Goal: Task Accomplishment & Management: Use online tool/utility

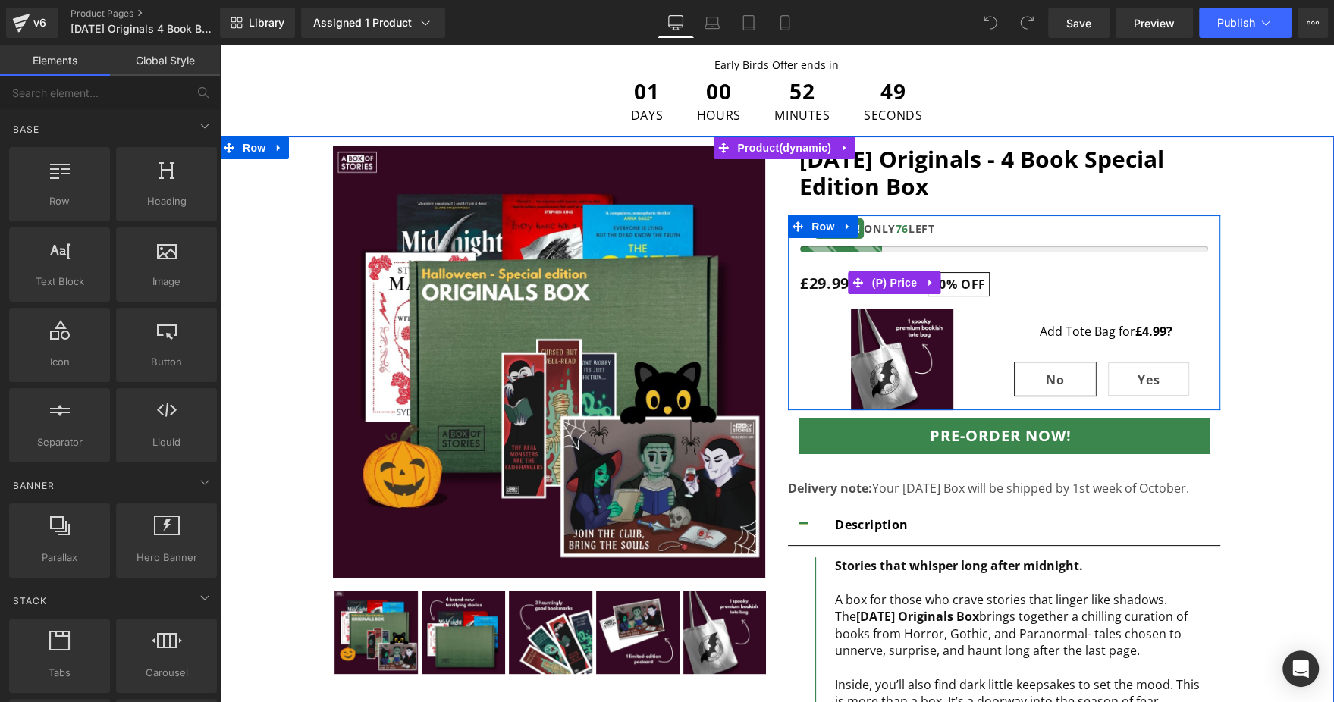
scroll to position [83, 0]
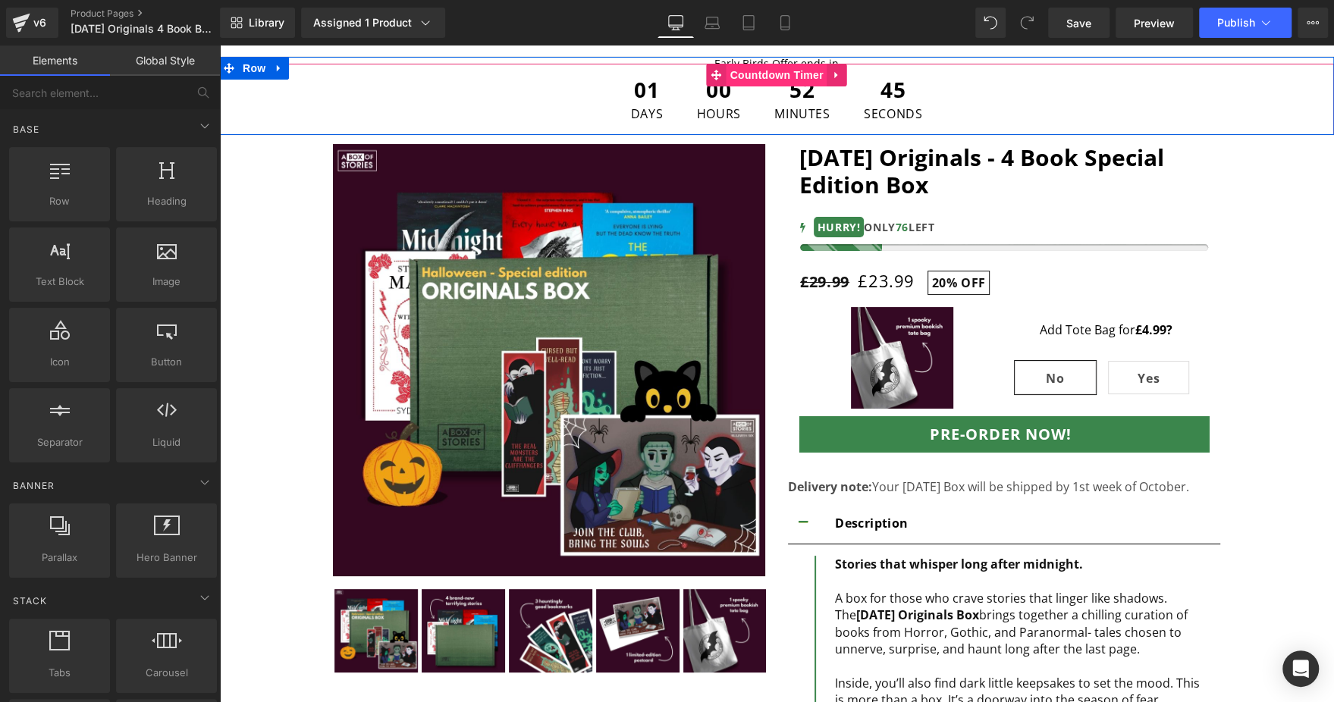
click at [764, 82] on span "Countdown Timer" at bounding box center [777, 75] width 101 height 23
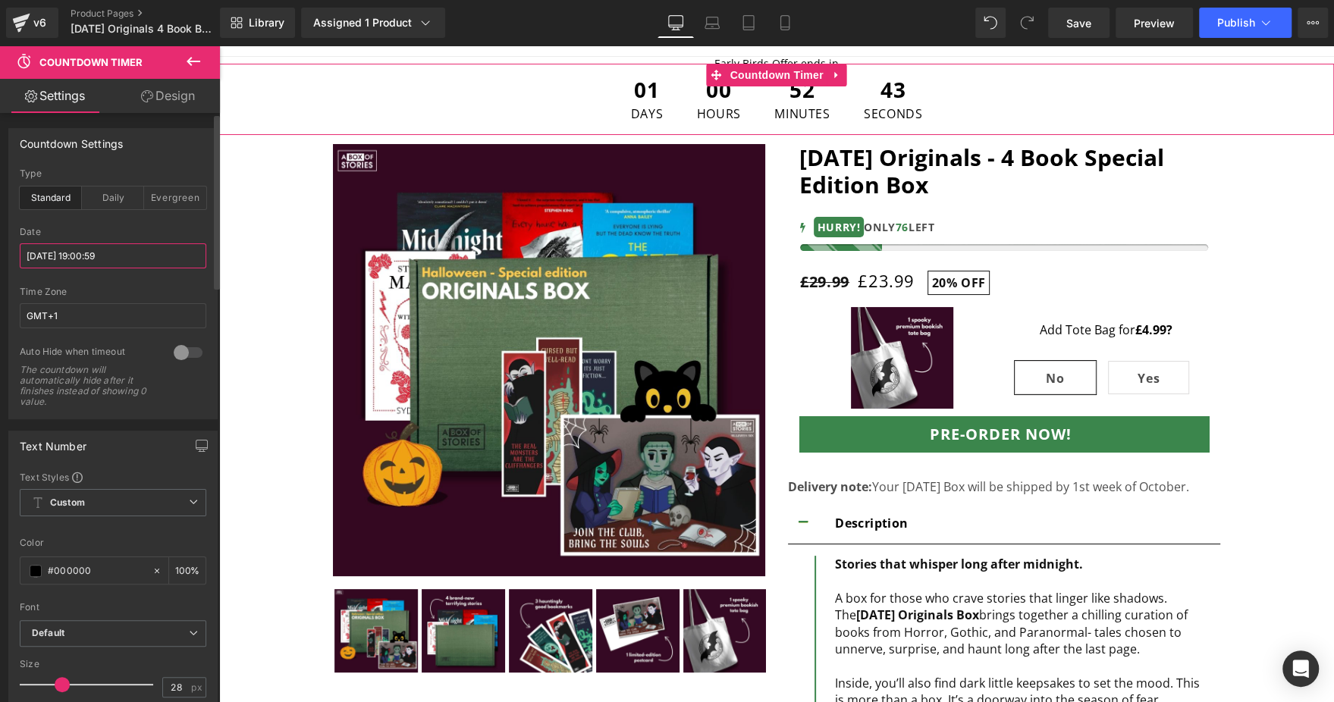
click at [138, 262] on input "[DATE] 19:00:59" at bounding box center [113, 255] width 187 height 25
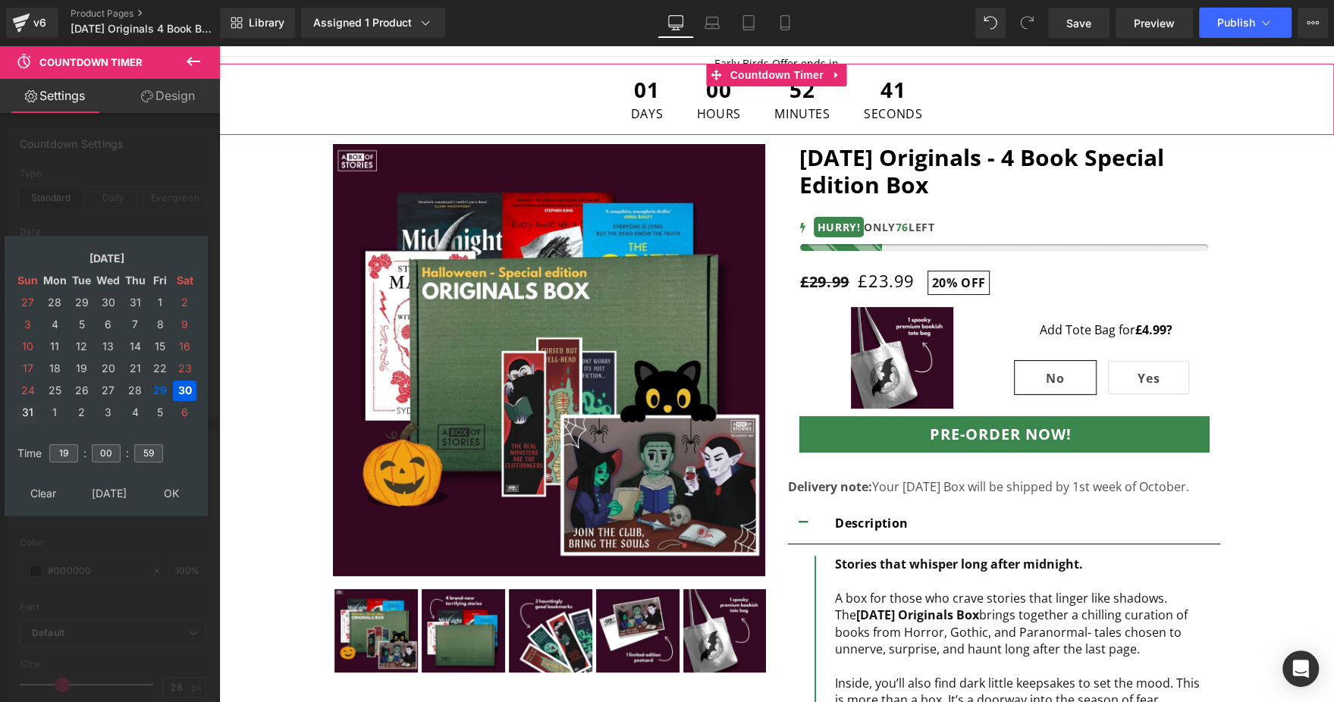
click at [30, 415] on td "31" at bounding box center [28, 413] width 24 height 20
click at [67, 453] on input "19" at bounding box center [63, 454] width 29 height 18
type input "23"
click at [96, 454] on input "00" at bounding box center [106, 454] width 29 height 18
type input "59"
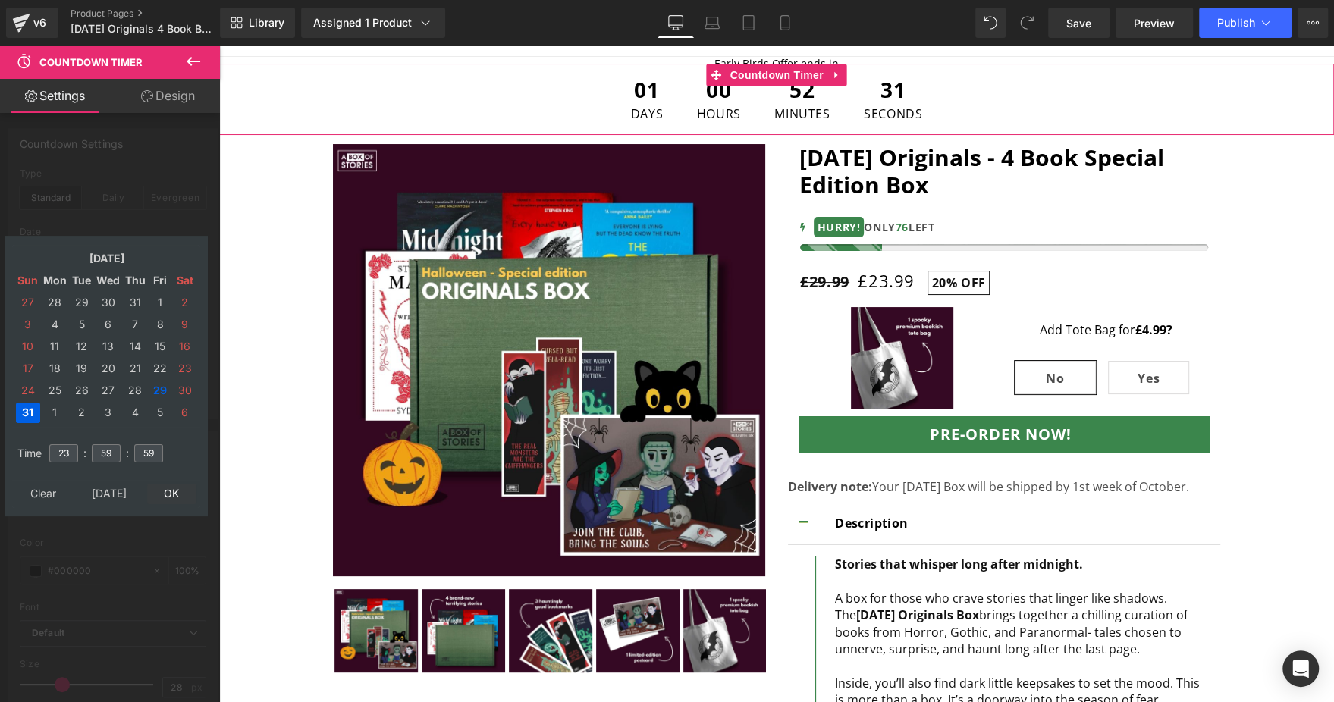
type input "[DATE] 23:59:59"
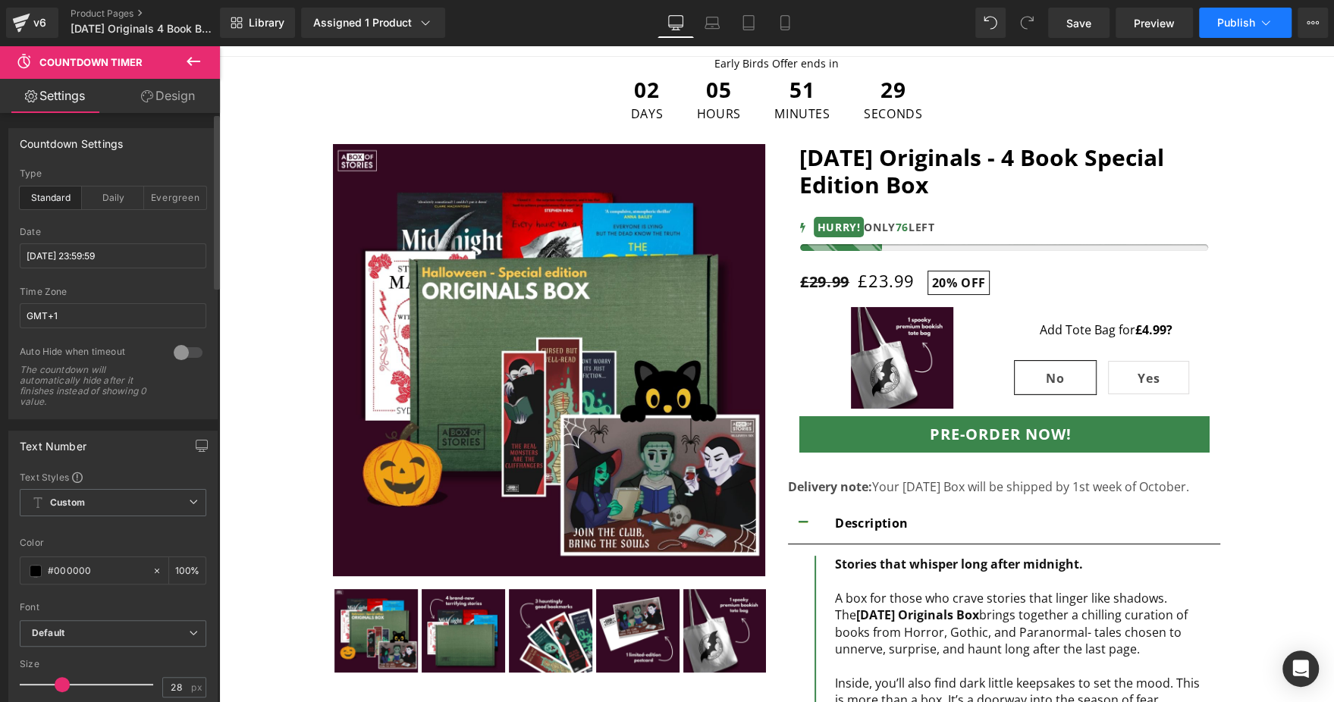
click at [1234, 25] on span "Publish" at bounding box center [1236, 23] width 38 height 12
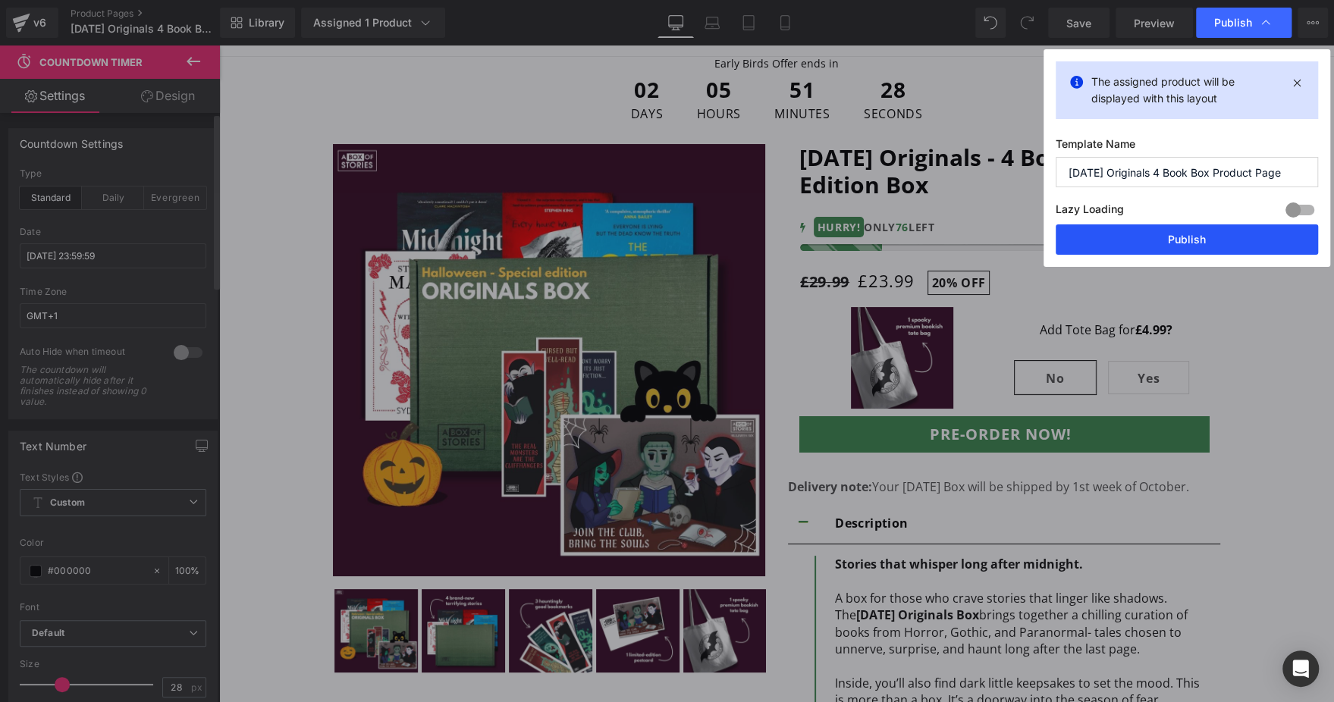
click at [1148, 238] on button "Publish" at bounding box center [1187, 240] width 262 height 30
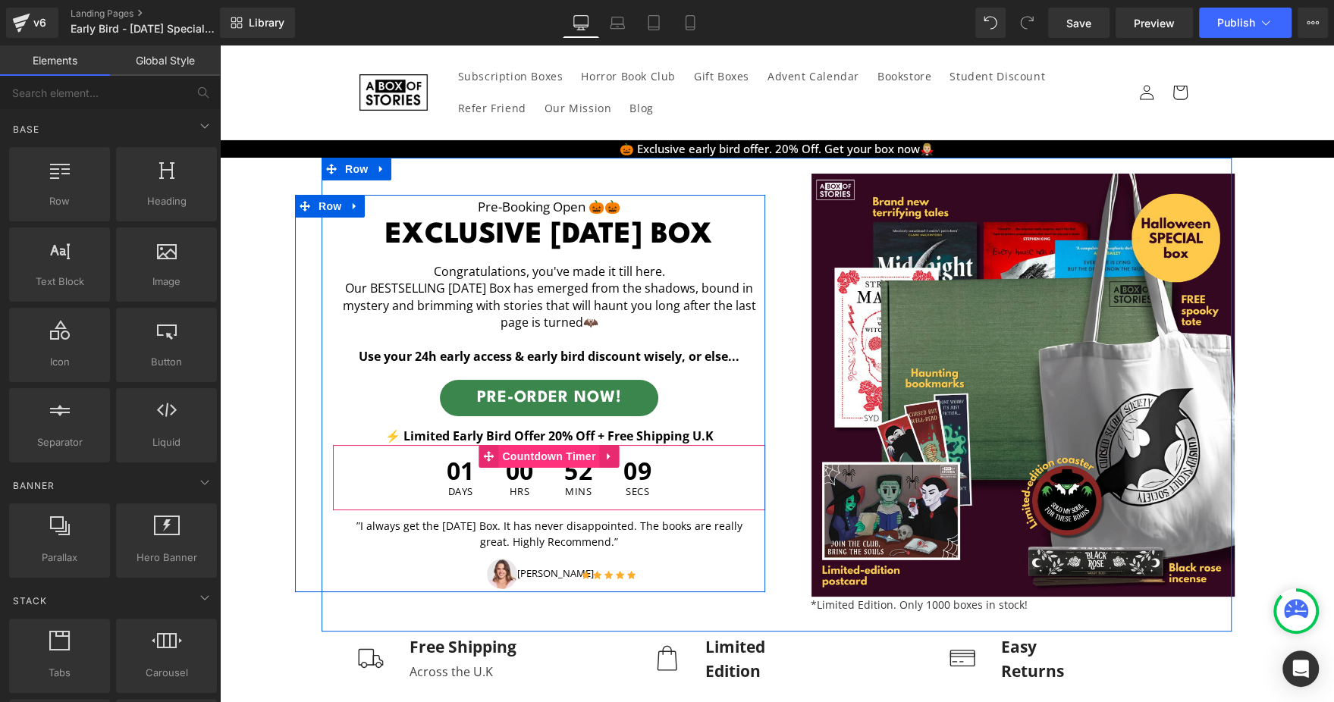
click at [529, 457] on span "Countdown Timer" at bounding box center [548, 456] width 101 height 23
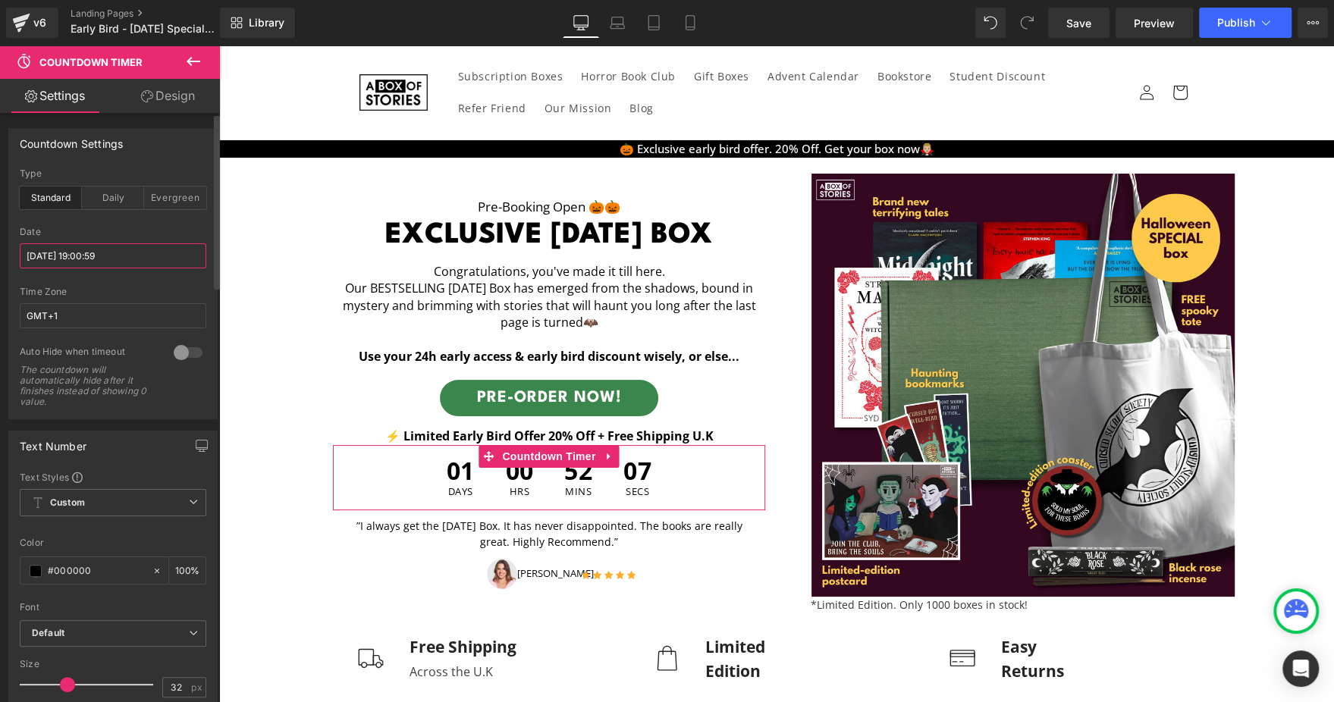
click at [139, 265] on input "[DATE] 19:00:59" at bounding box center [113, 255] width 187 height 25
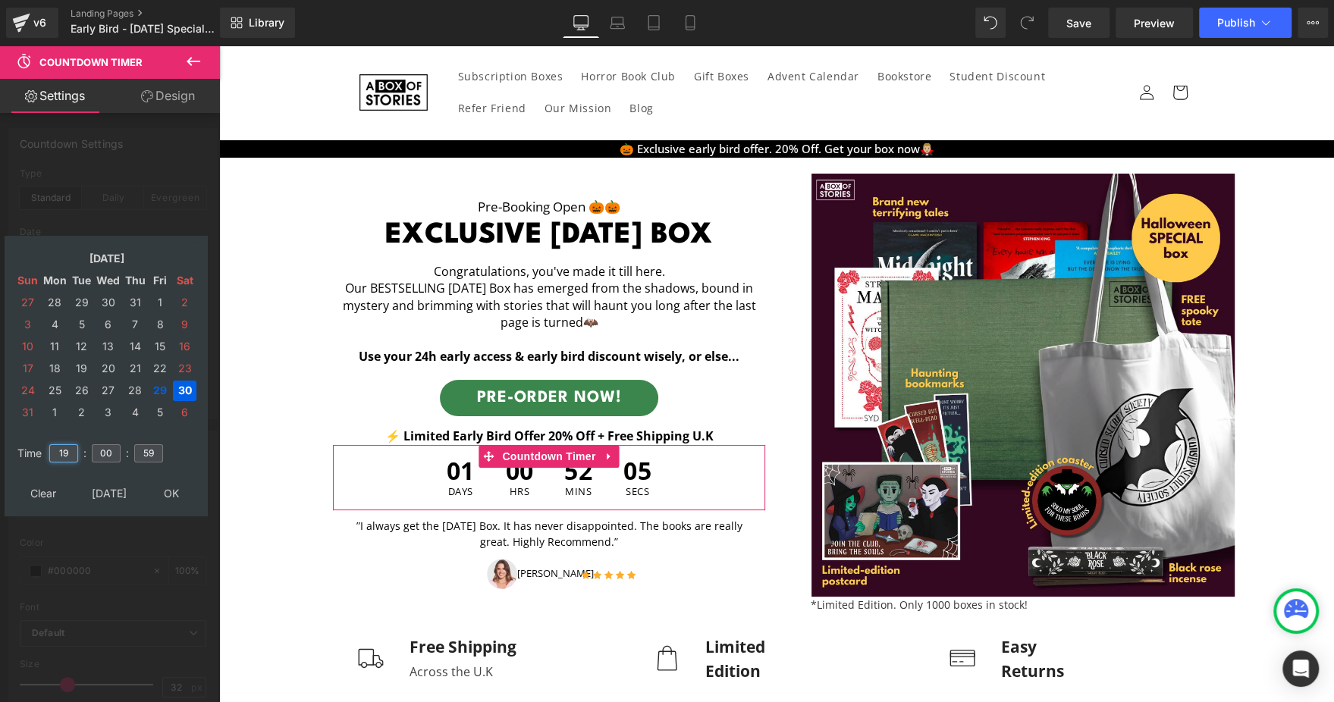
click at [71, 448] on input "19" at bounding box center [63, 454] width 29 height 18
type input "23"
click at [102, 445] on input "00" at bounding box center [106, 454] width 29 height 18
type input "59"
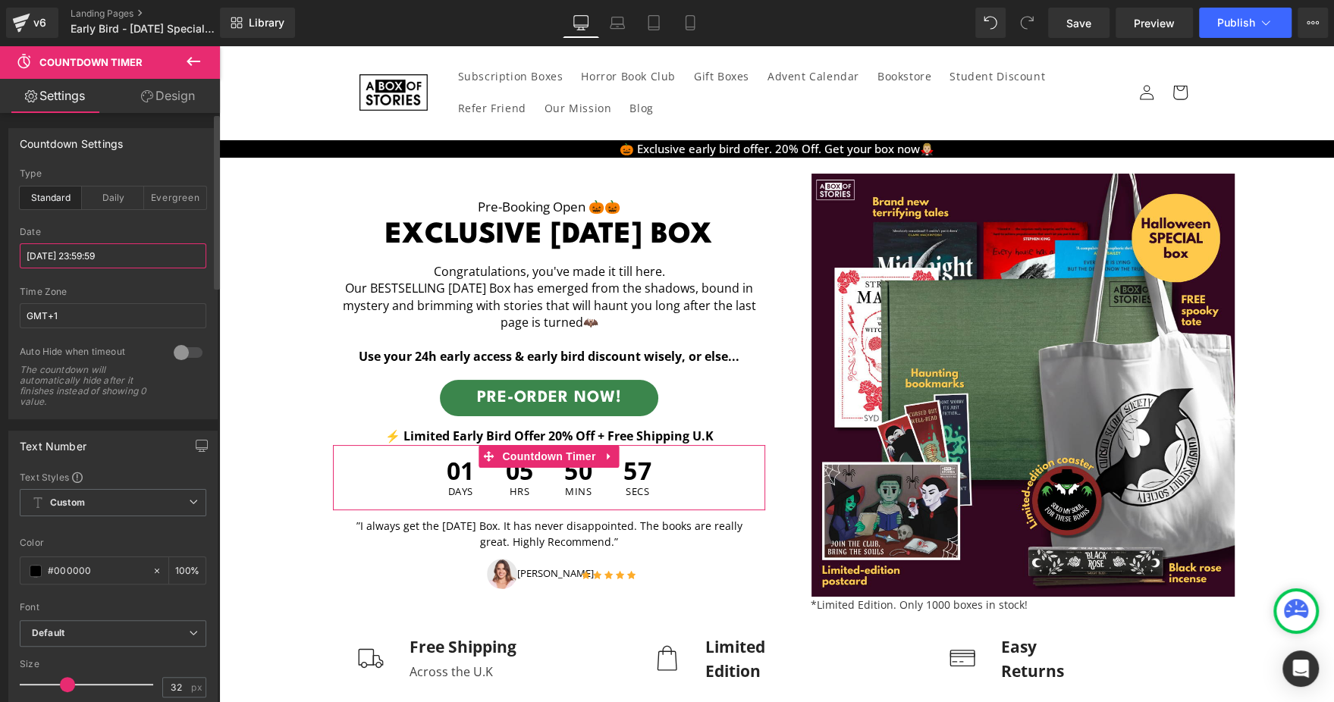
click at [121, 256] on input "[DATE] 23:59:59" at bounding box center [113, 255] width 187 height 25
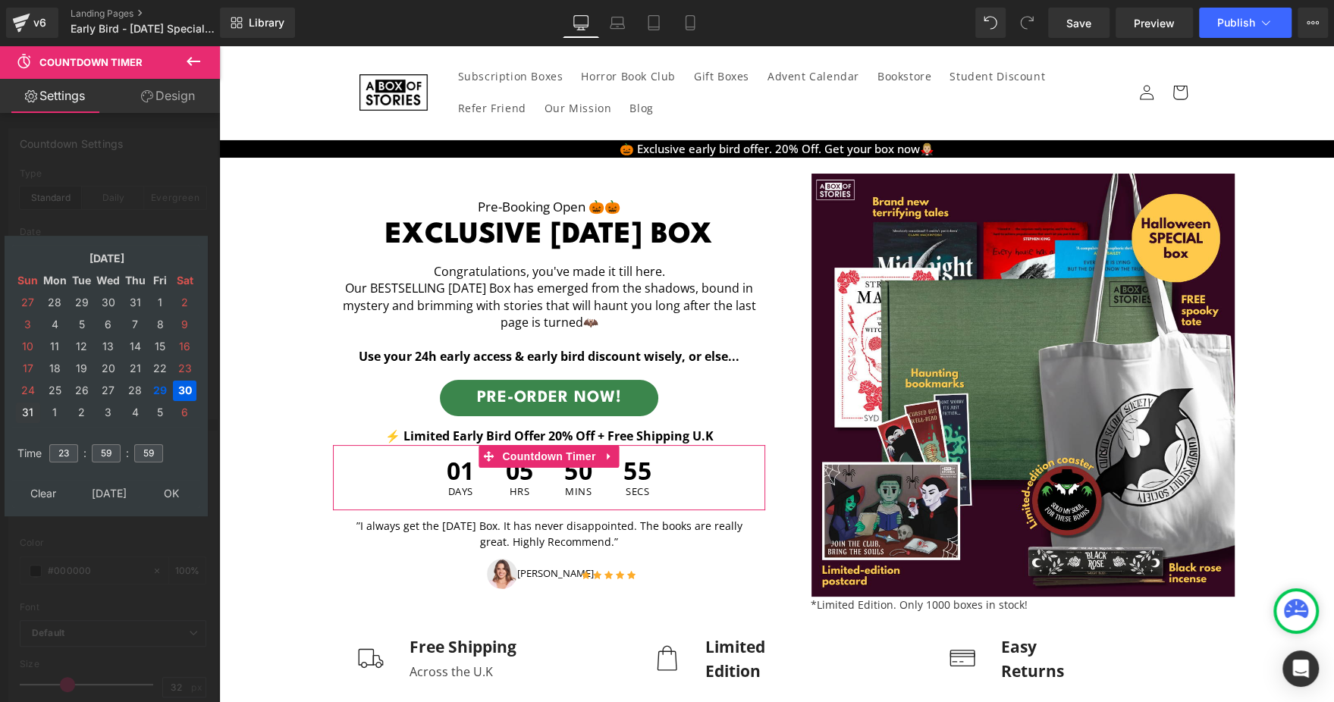
click at [29, 405] on td "31" at bounding box center [28, 413] width 24 height 20
type input "[DATE] 23:59:59"
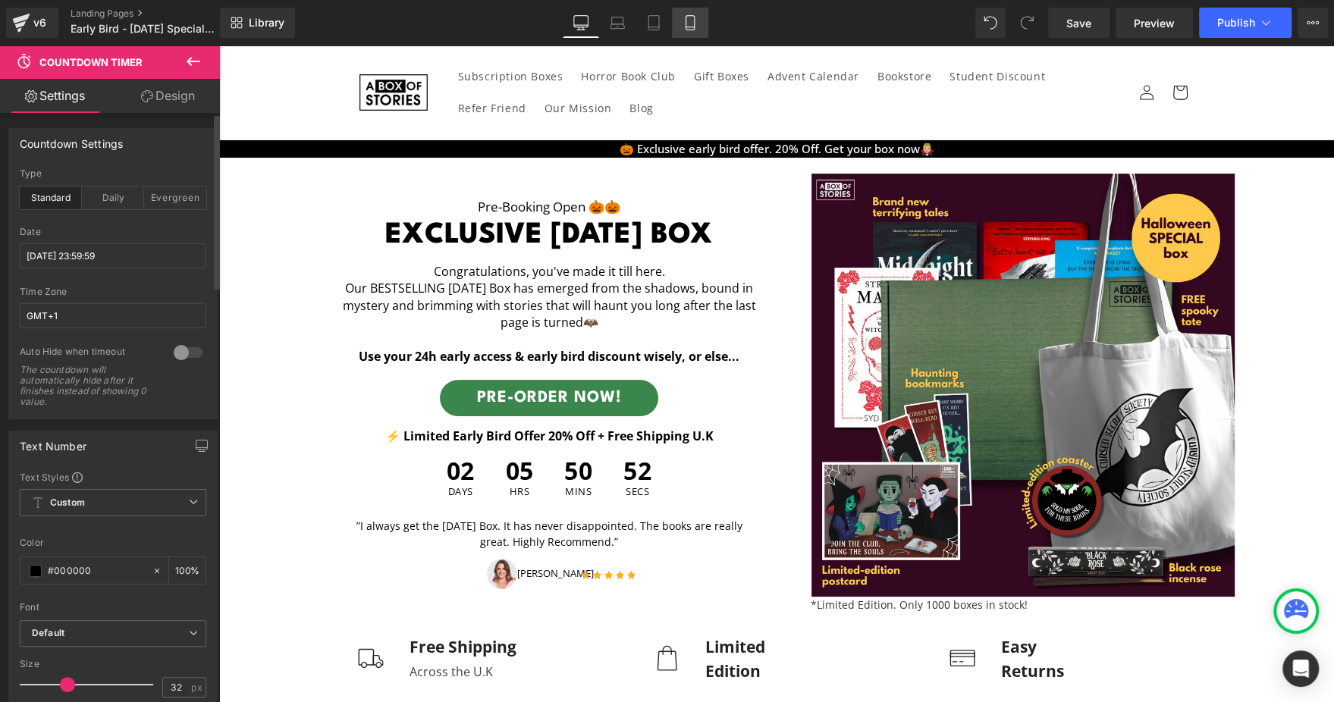
click at [688, 20] on icon at bounding box center [690, 22] width 15 height 15
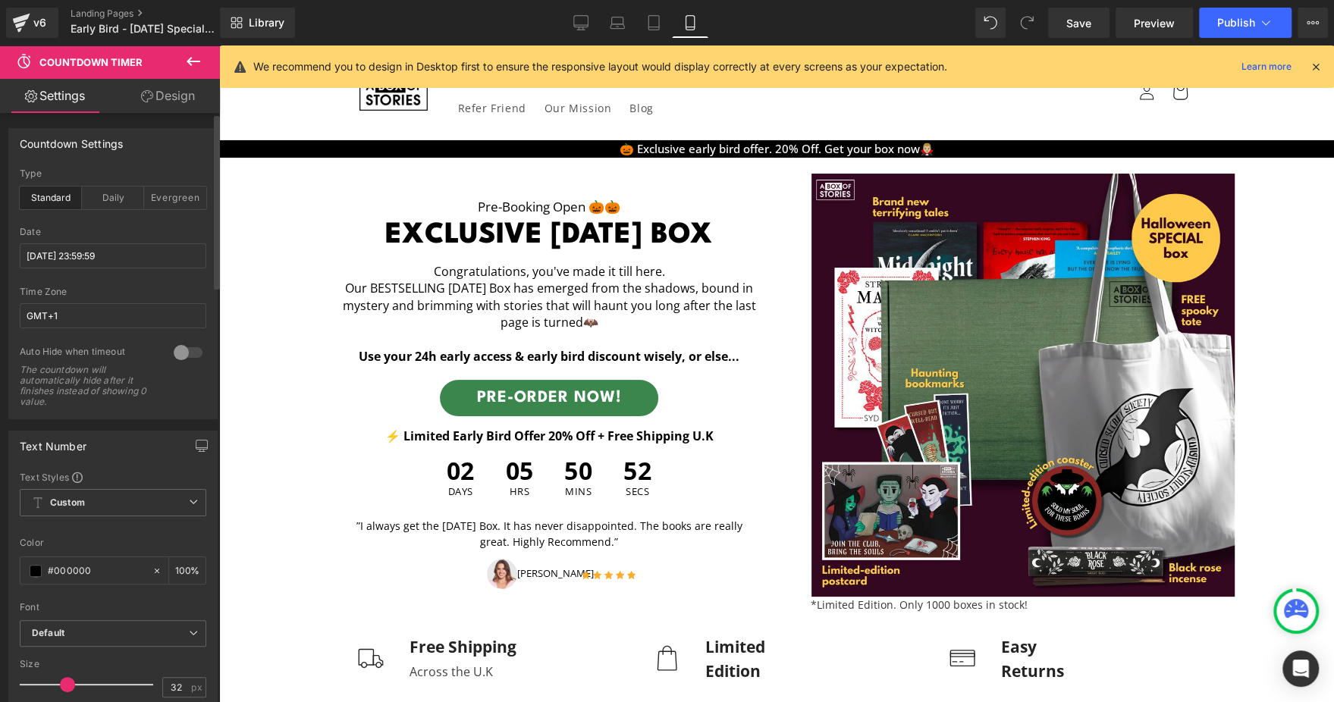
type input "100"
type input "20"
type input "100"
type input "12"
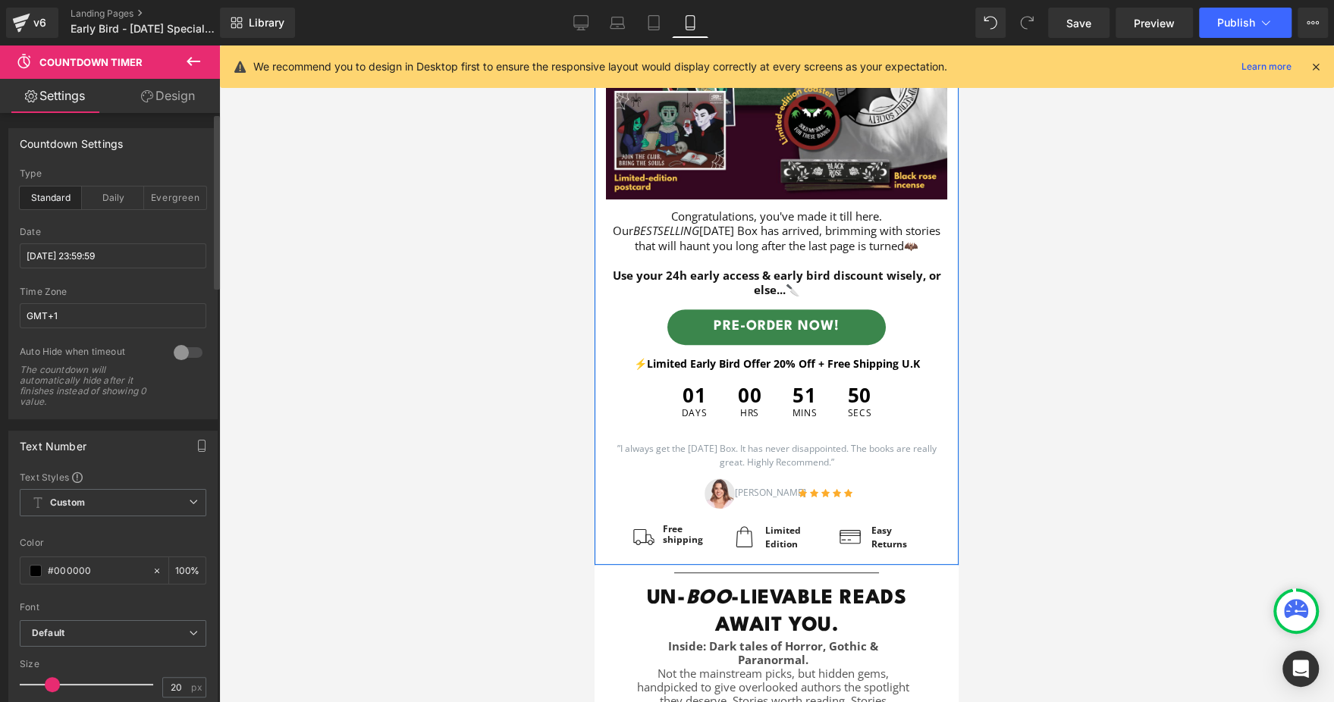
scroll to position [316, 0]
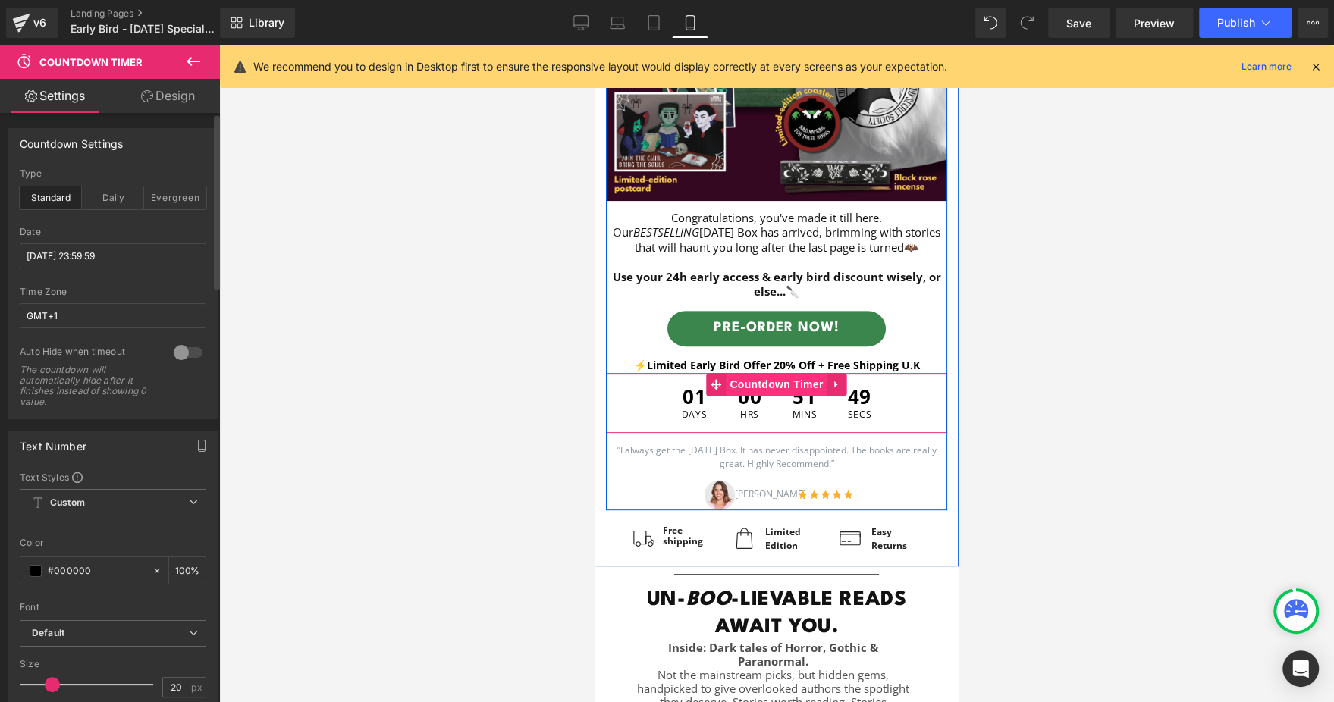
drag, startPoint x: 761, startPoint y: 390, endPoint x: 862, endPoint y: 452, distance: 118.5
click at [761, 389] on span "Countdown Timer" at bounding box center [776, 384] width 101 height 23
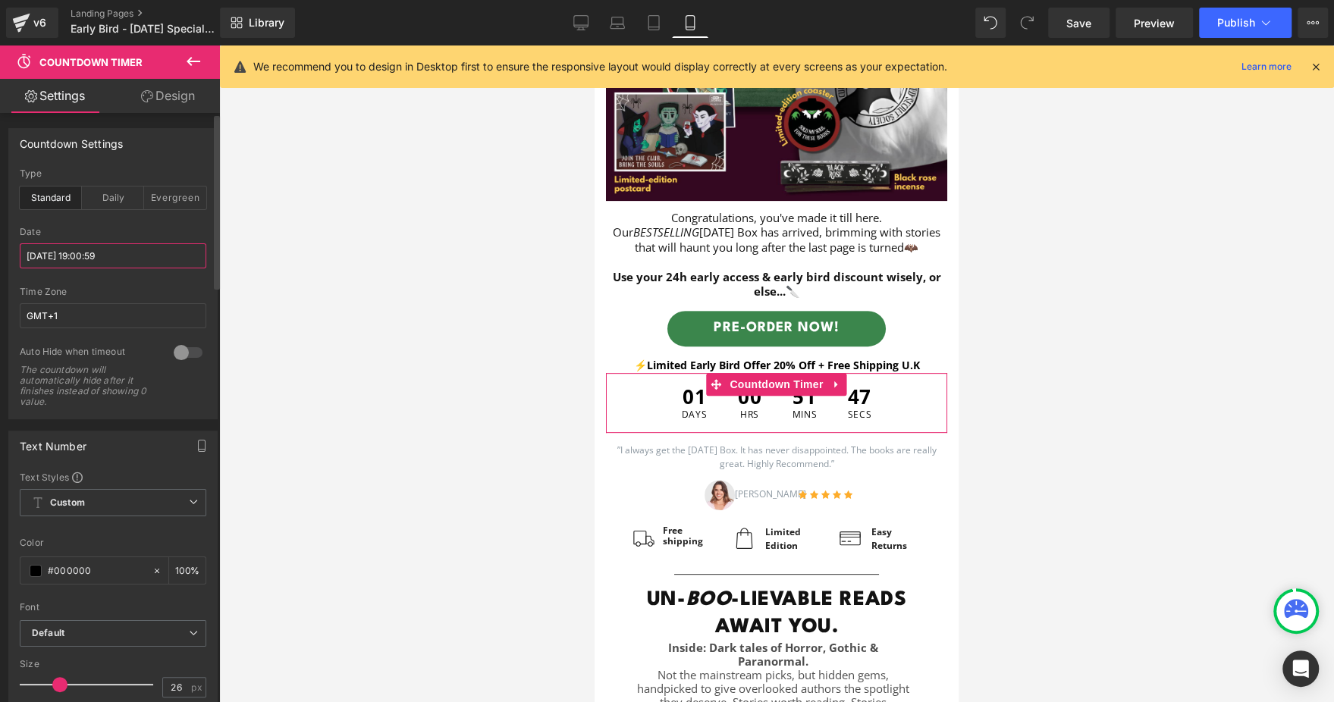
click at [156, 253] on input "[DATE] 19:00:59" at bounding box center [113, 255] width 187 height 25
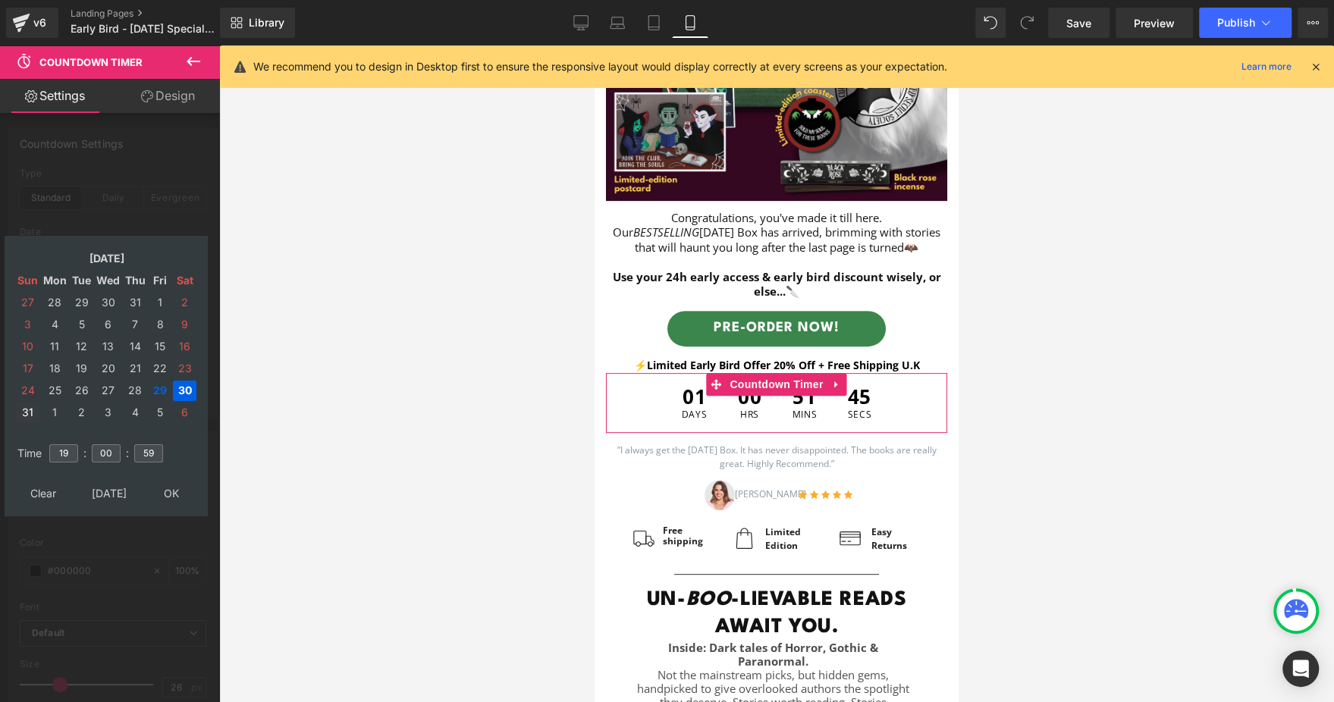
click at [36, 412] on td "31" at bounding box center [28, 413] width 24 height 20
click at [61, 449] on input "19" at bounding box center [63, 454] width 29 height 18
type input "23"
click at [104, 450] on input "00" at bounding box center [106, 454] width 29 height 18
type input "59"
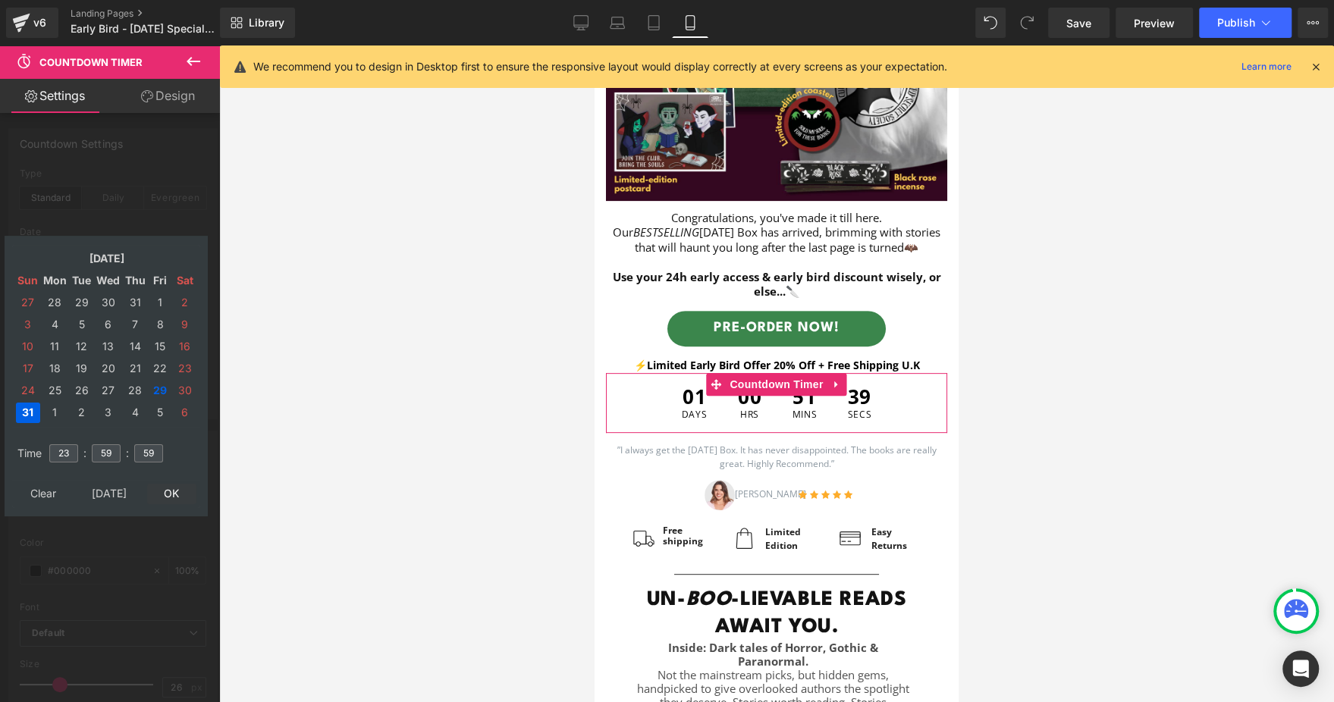
type input "[DATE] 23:59:59"
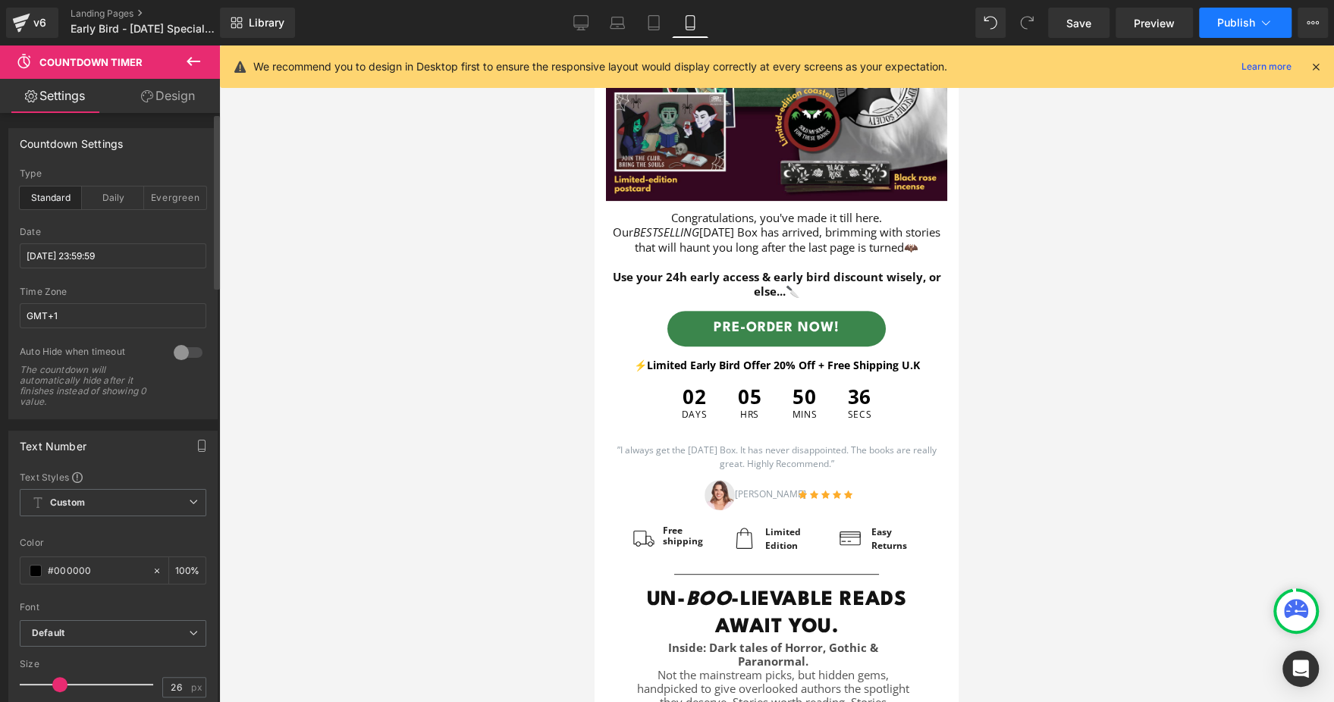
click at [1229, 18] on span "Publish" at bounding box center [1236, 23] width 38 height 12
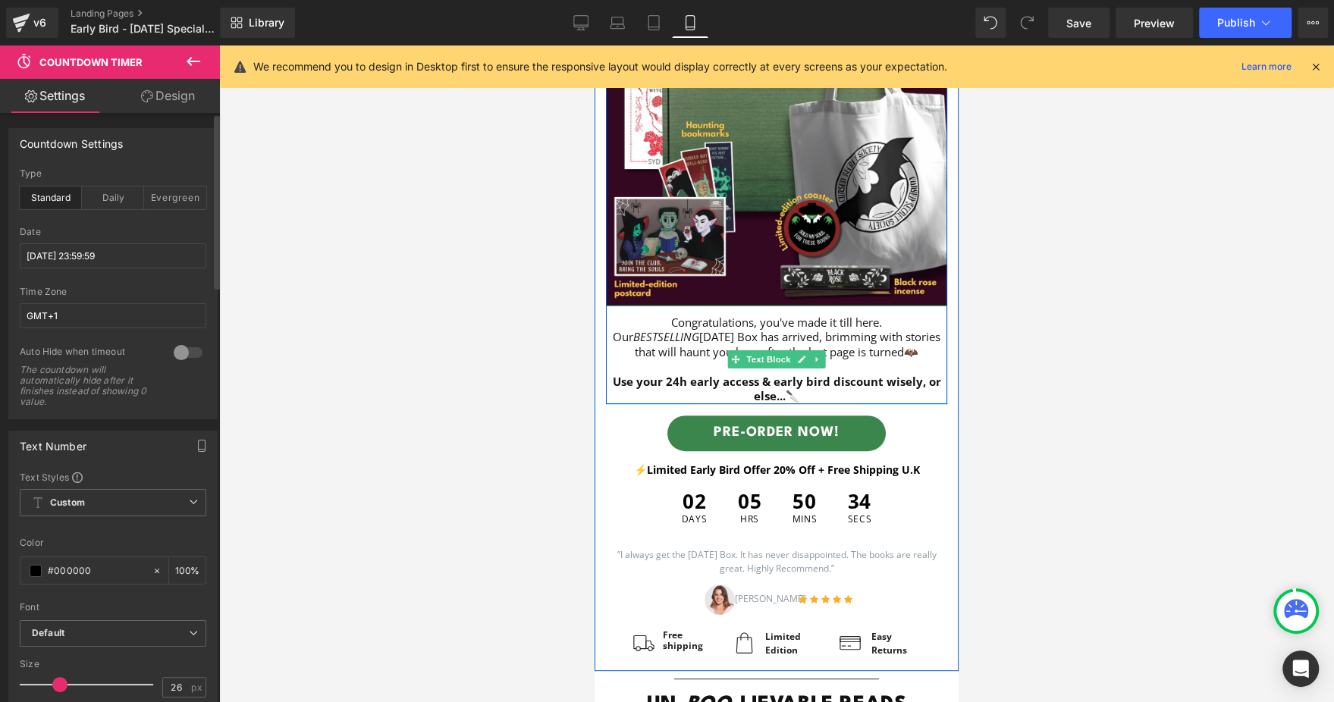
scroll to position [210, 0]
click at [669, 375] on strong "Use your 24h early access & early bird discount wisely, or else...🔪" at bounding box center [777, 390] width 328 height 30
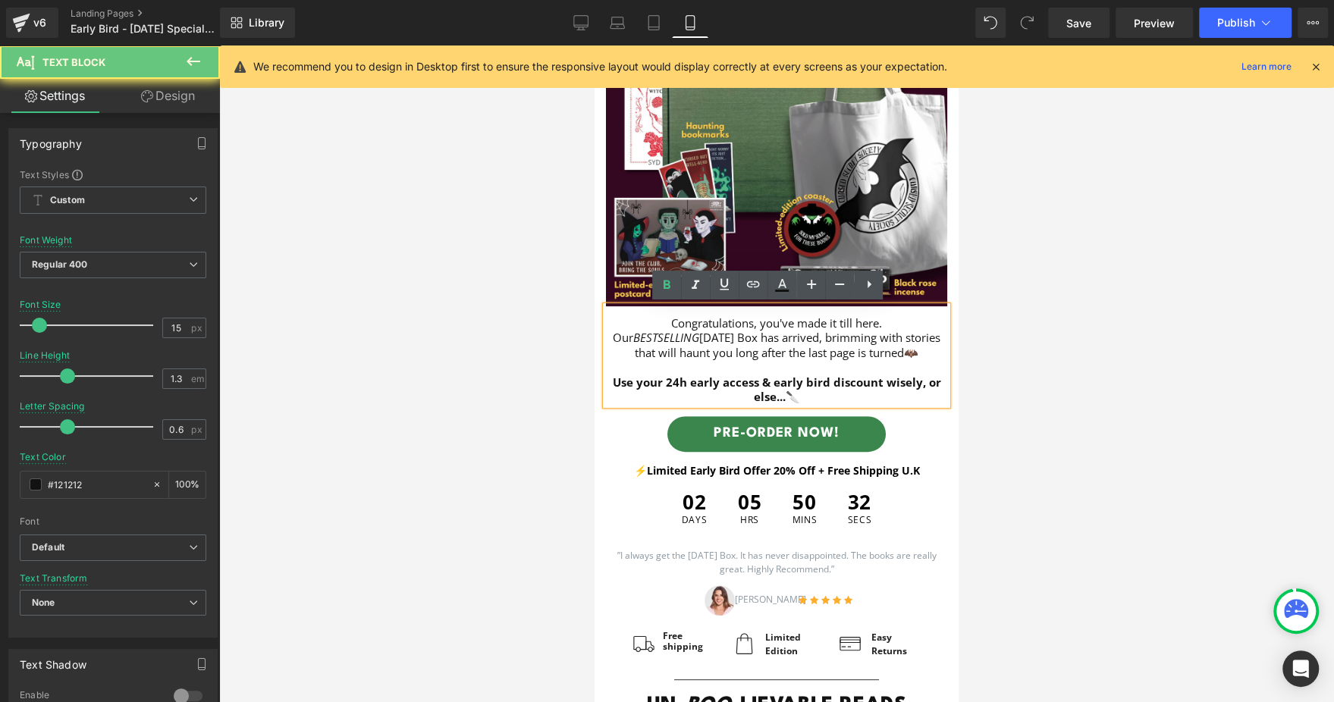
click at [669, 375] on strong "Use your 24h early access & early bird discount wisely, or else...🔪" at bounding box center [777, 390] width 328 height 30
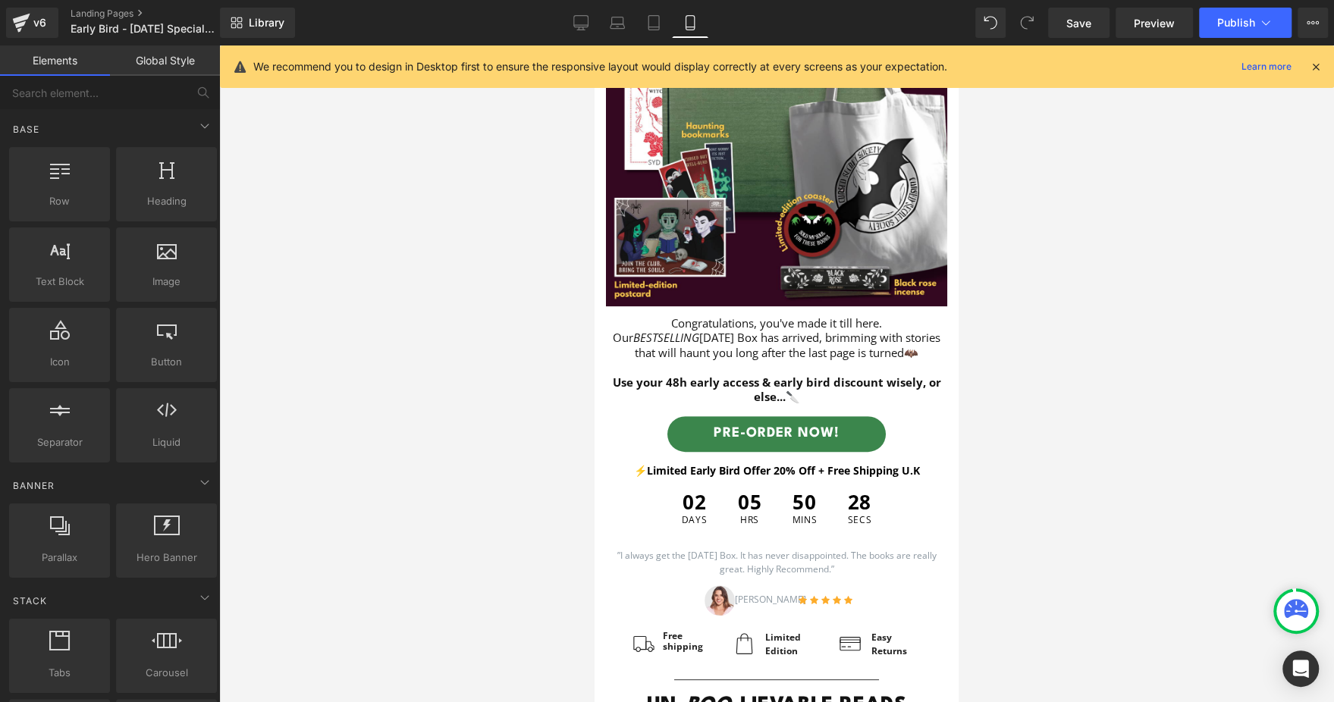
click at [1063, 286] on div at bounding box center [776, 374] width 1115 height 657
click at [583, 30] on icon at bounding box center [581, 30] width 8 height 0
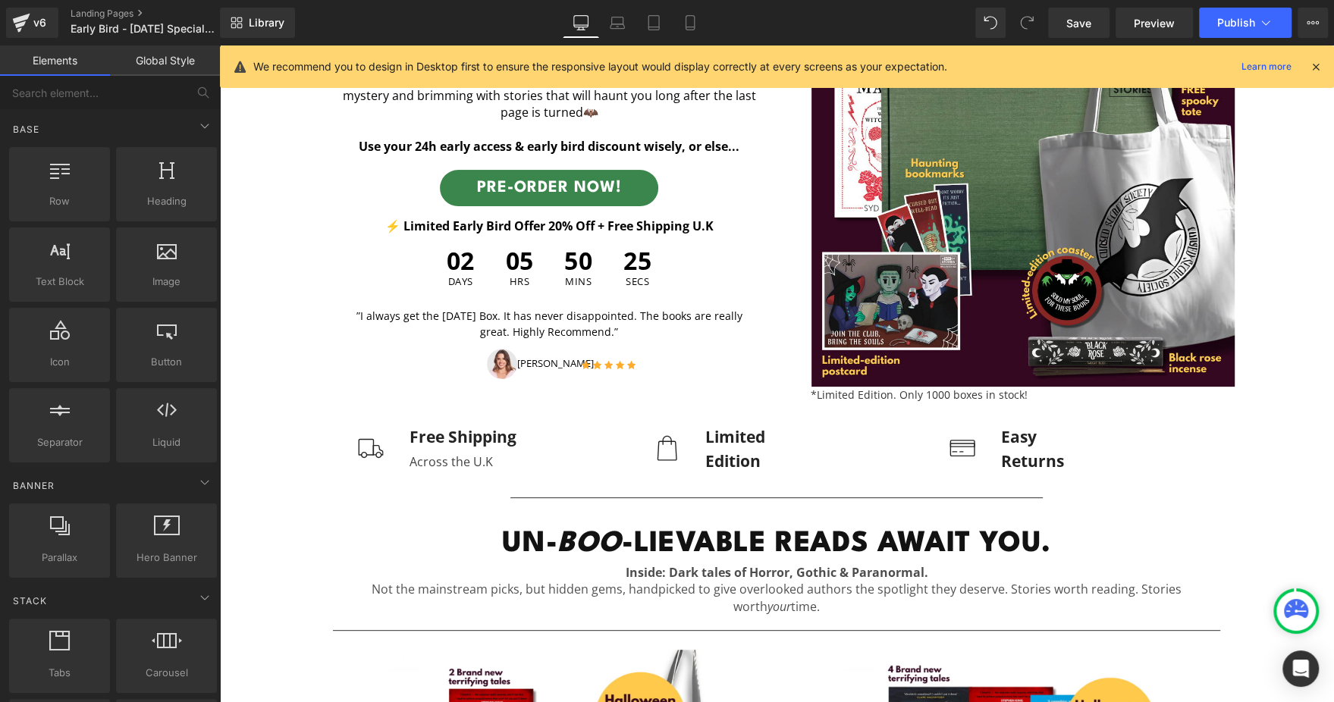
scroll to position [112, 0]
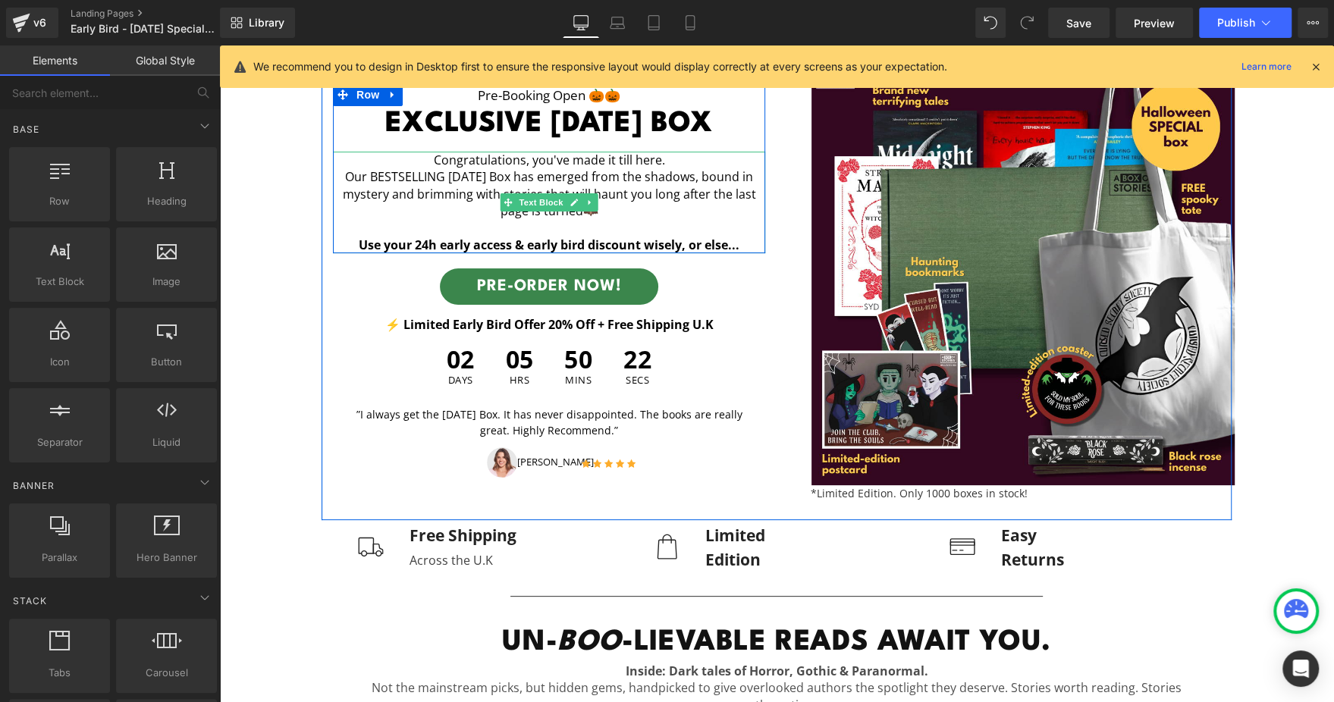
click at [442, 241] on strong "Use your 24h early access & early bird discount wisely, or else..." at bounding box center [549, 245] width 381 height 17
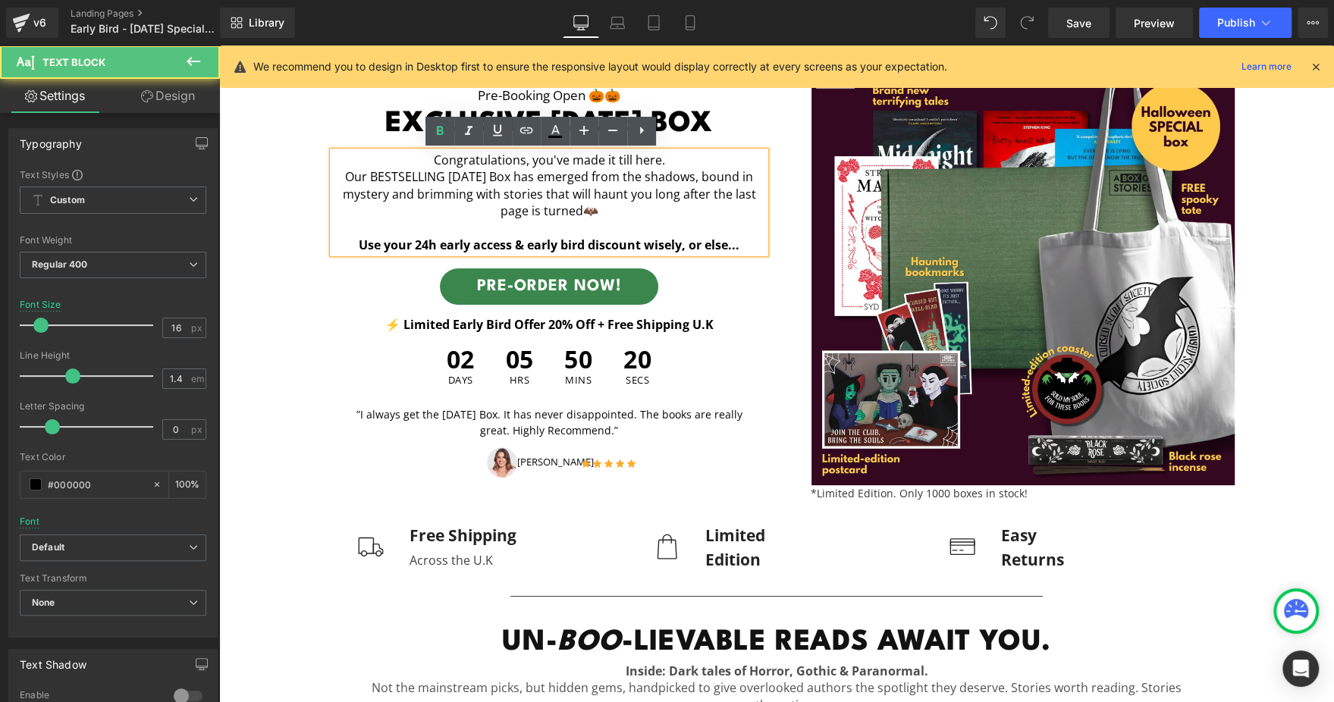
click at [418, 247] on strong "Use your 24h early access & early bird discount wisely, or else..." at bounding box center [549, 245] width 381 height 17
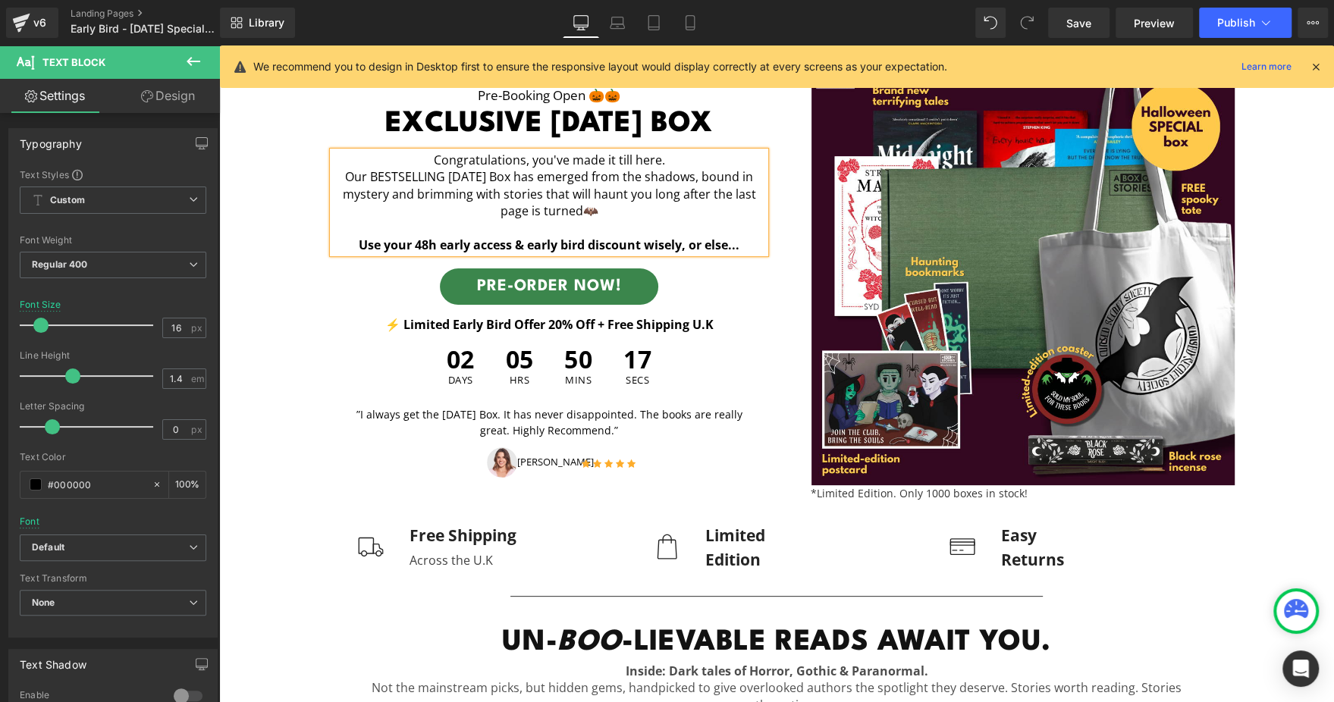
click at [295, 297] on div "Pre-booking open 🎃🎃 Text Block exclusive [DATE] box Heading Congratulations, yo…" at bounding box center [530, 281] width 470 height 397
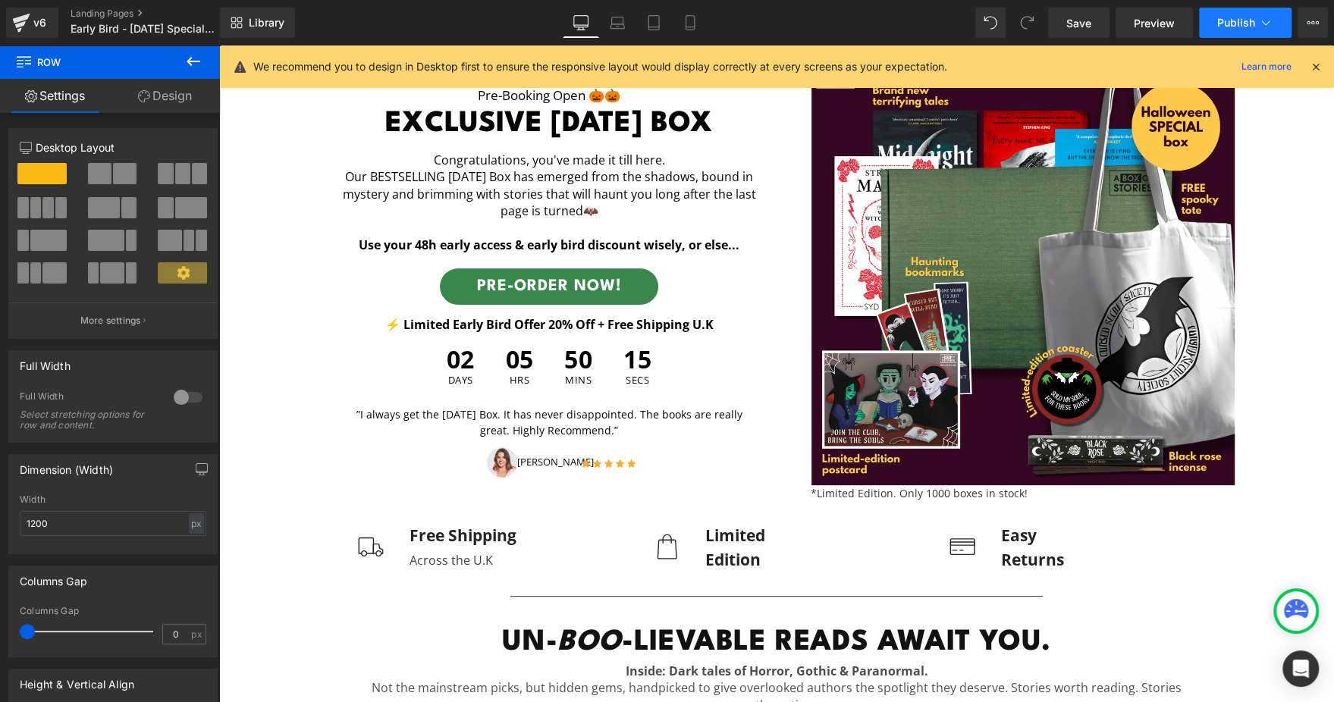
click at [1245, 17] on span "Publish" at bounding box center [1236, 23] width 38 height 12
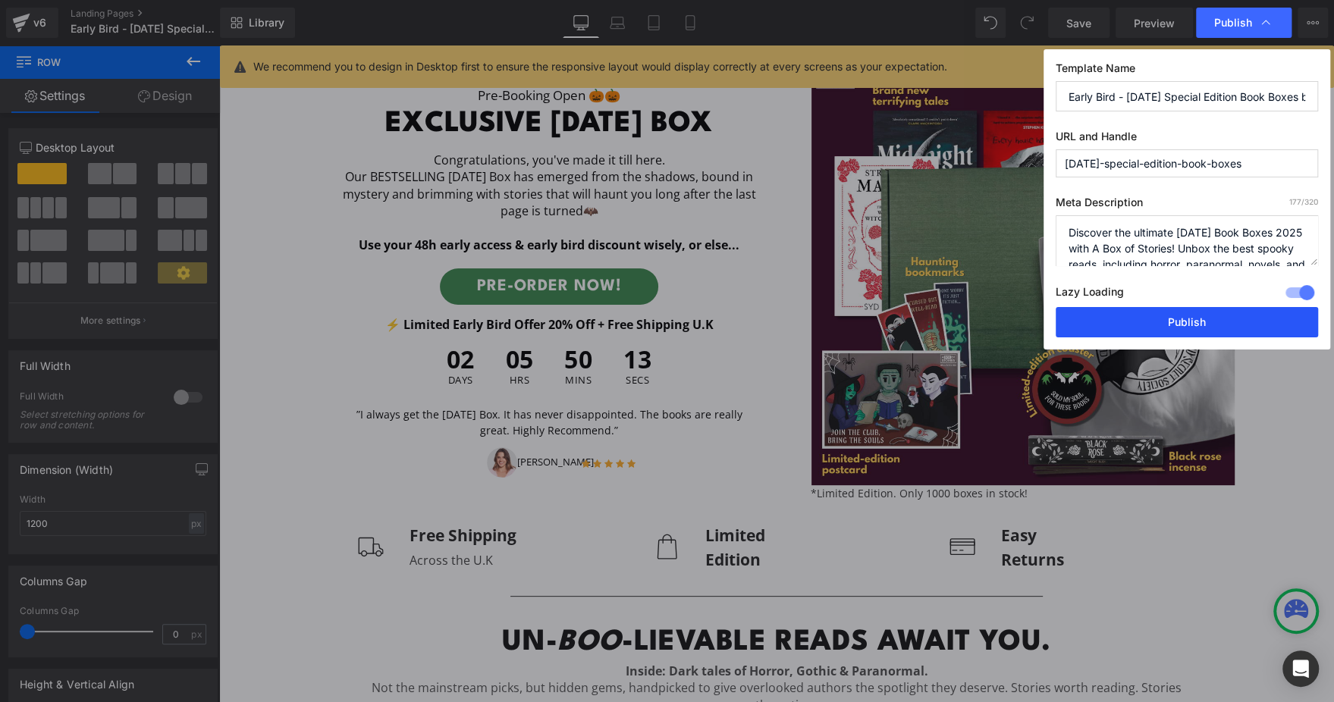
click at [1114, 331] on button "Publish" at bounding box center [1187, 322] width 262 height 30
